Goal: Navigation & Orientation: Find specific page/section

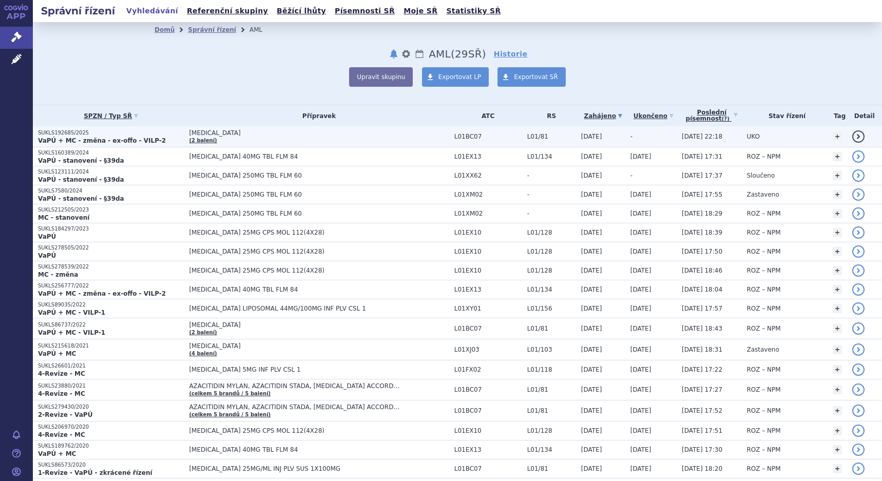
click at [196, 26] on link "Správní řízení" at bounding box center [212, 29] width 48 height 7
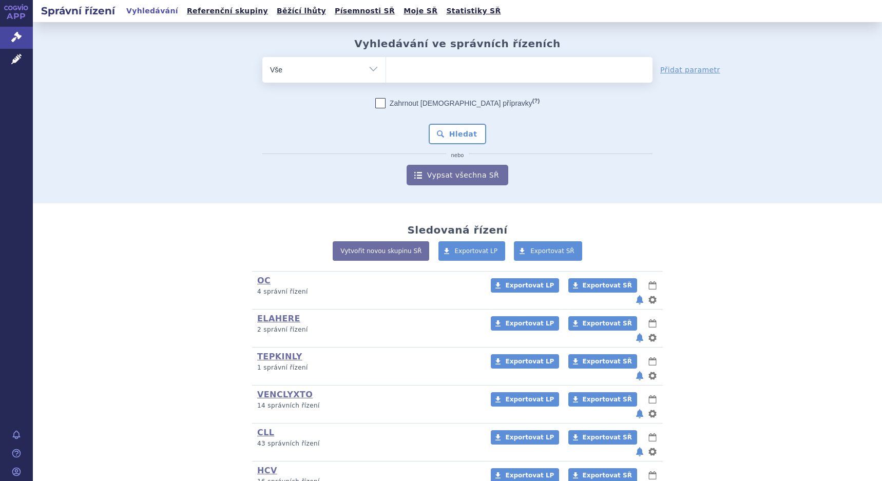
scroll to position [103, 0]
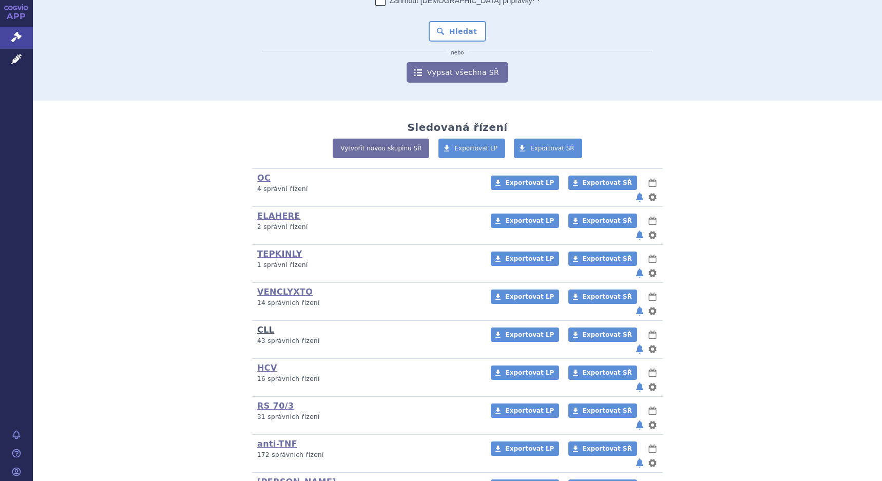
click at [259, 325] on link "CLL" at bounding box center [265, 330] width 17 height 10
